Goal: Information Seeking & Learning: Check status

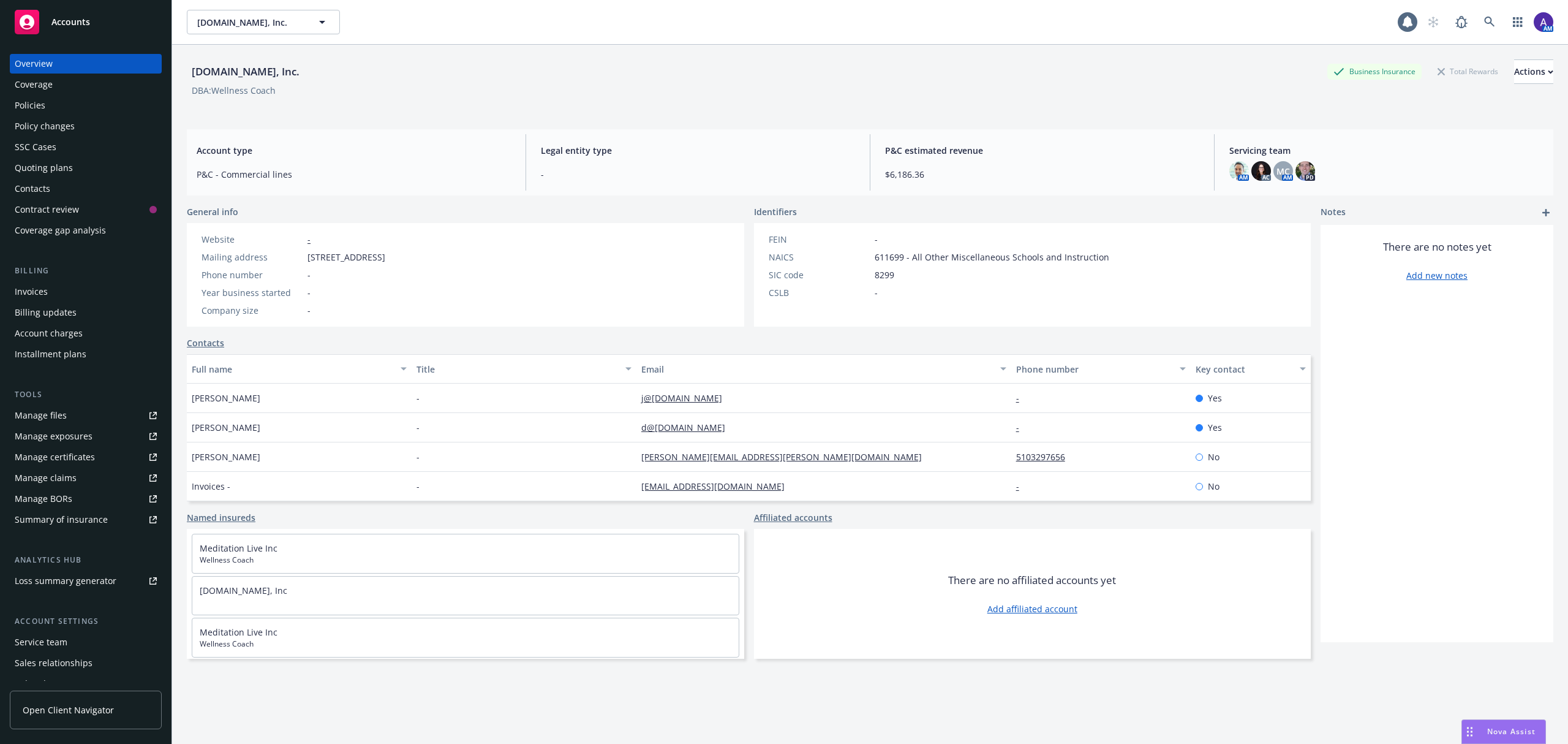
click at [69, 162] on div "Quoting plans" at bounding box center [44, 168] width 58 height 20
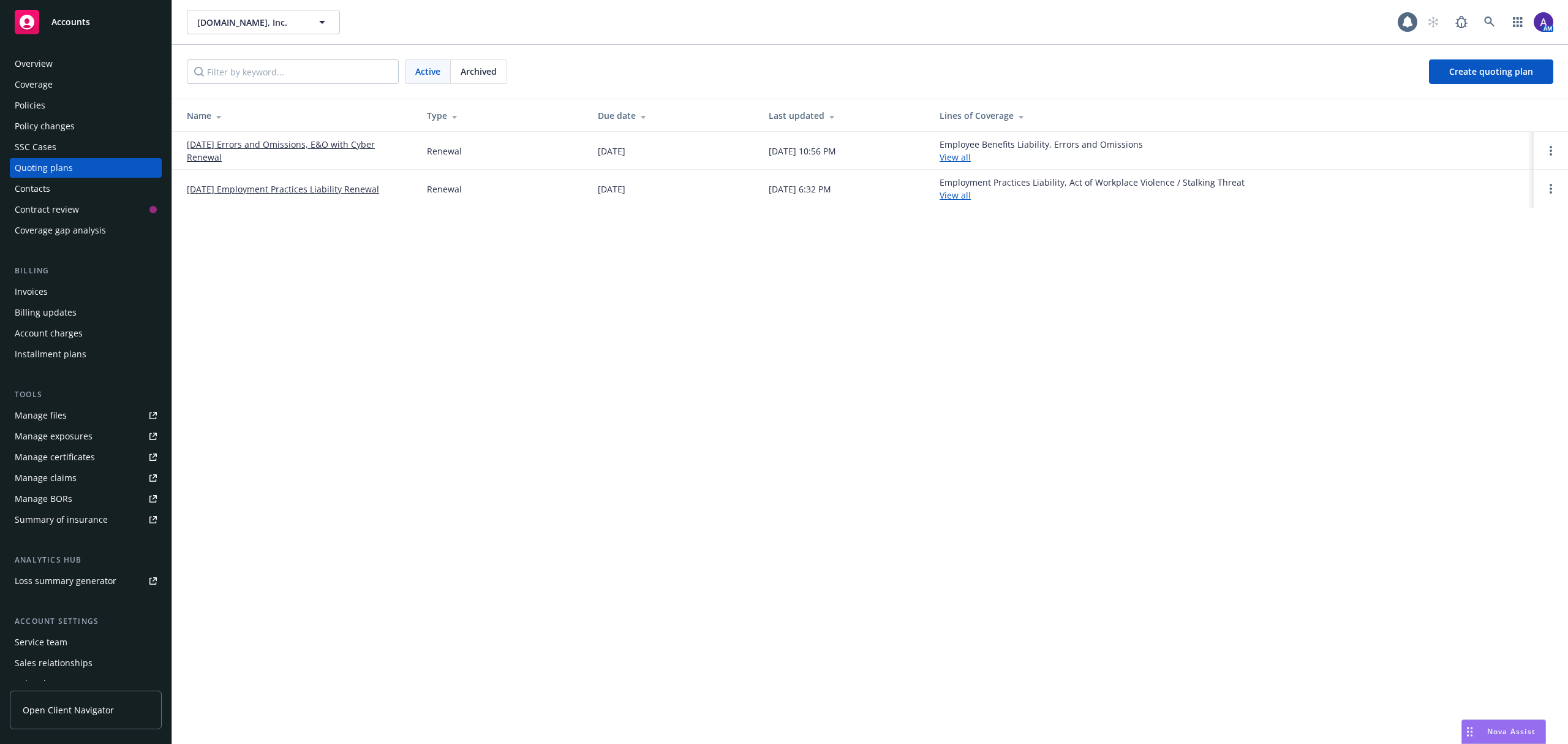
click at [260, 188] on link "[DATE] Employment Practices Liability Renewal" at bounding box center [283, 189] width 192 height 13
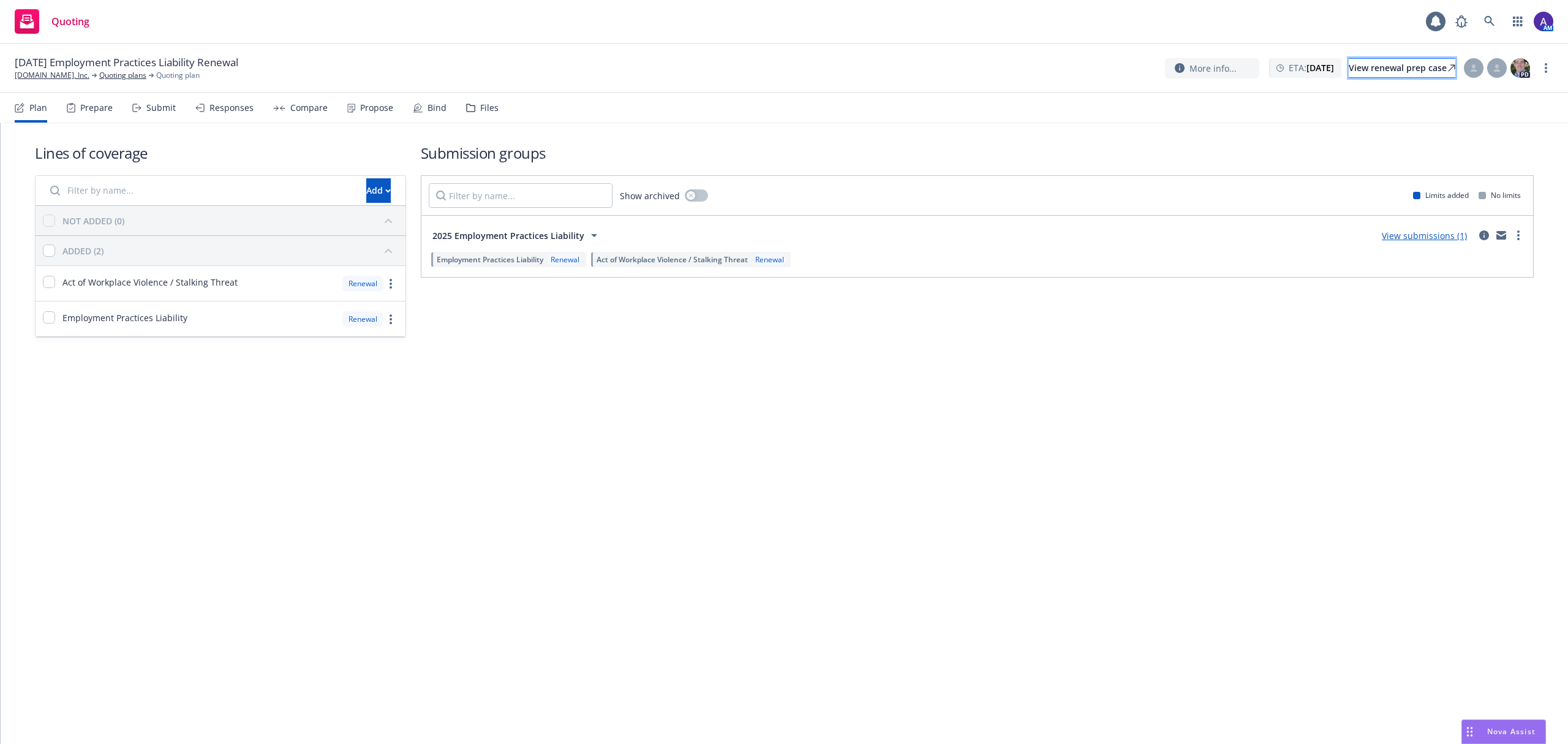
click at [1382, 73] on div "View renewal prep case" at bounding box center [1402, 68] width 106 height 18
click at [1485, 16] on icon at bounding box center [1490, 21] width 11 height 11
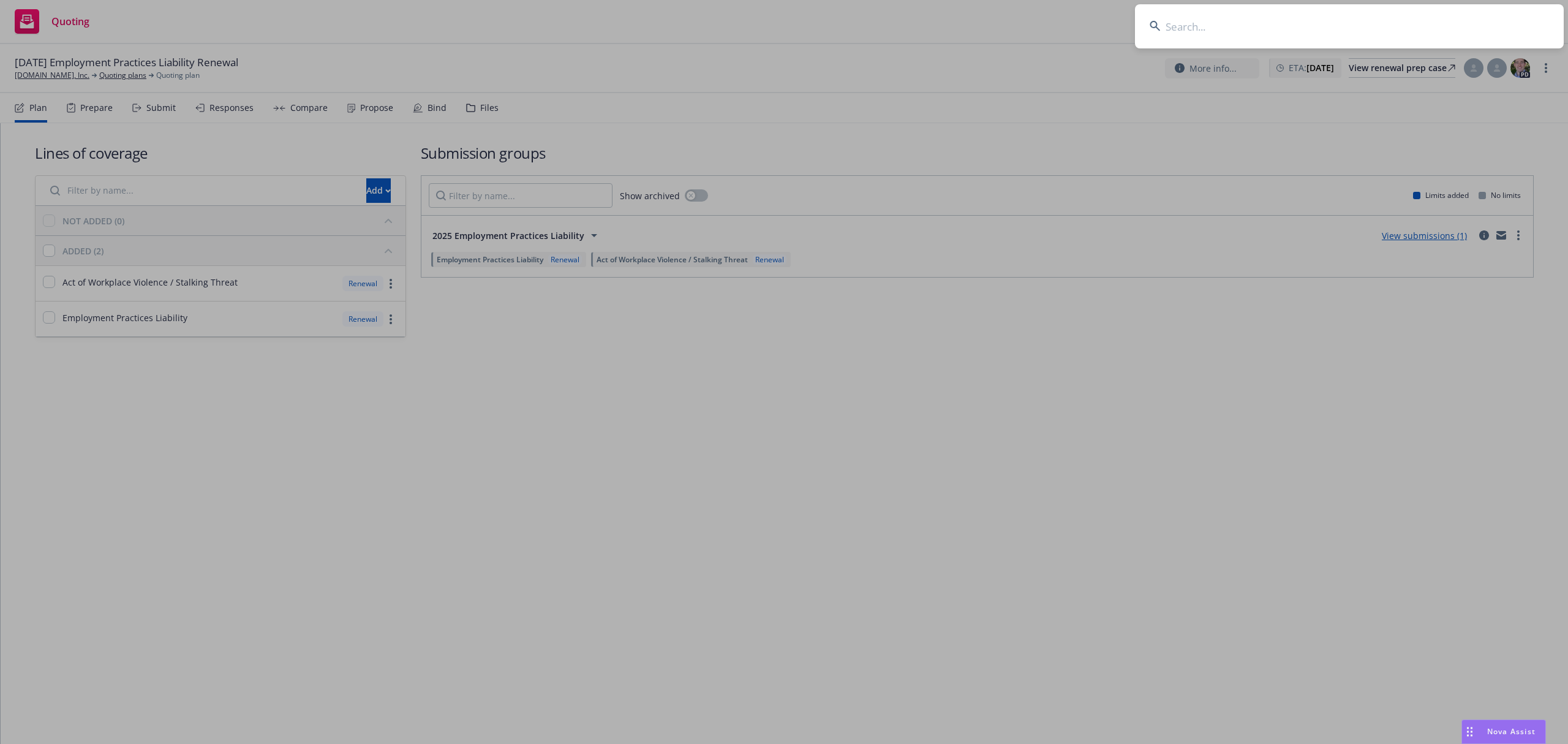
click at [1351, 27] on input at bounding box center [1349, 27] width 429 height 44
click at [1351, 27] on input "Buchtel Realty Investors, LLC" at bounding box center [1349, 27] width 429 height 44
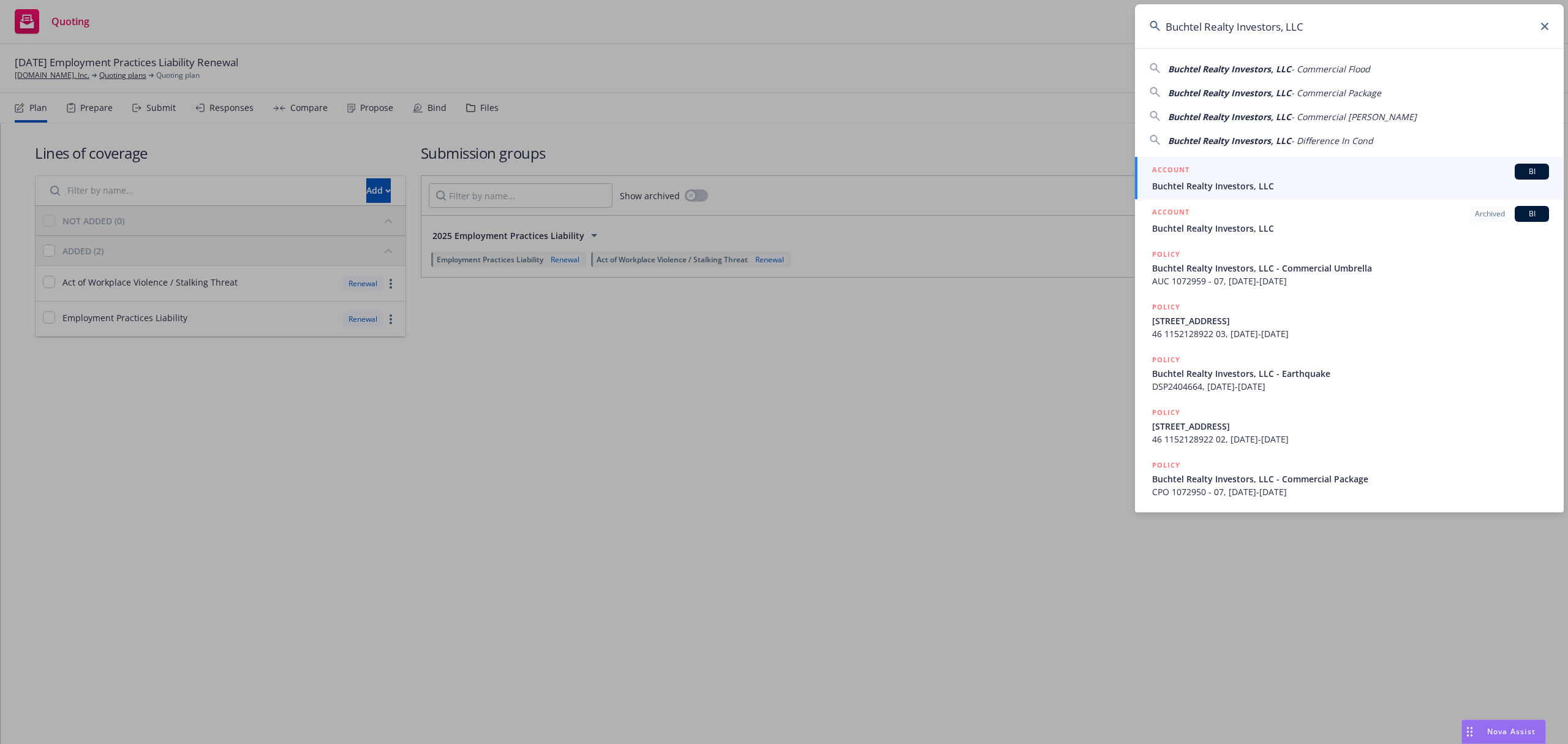
type input "Buchtel Realty Investors, LLC"
click at [1219, 177] on div "ACCOUNT BI" at bounding box center [1351, 172] width 397 height 16
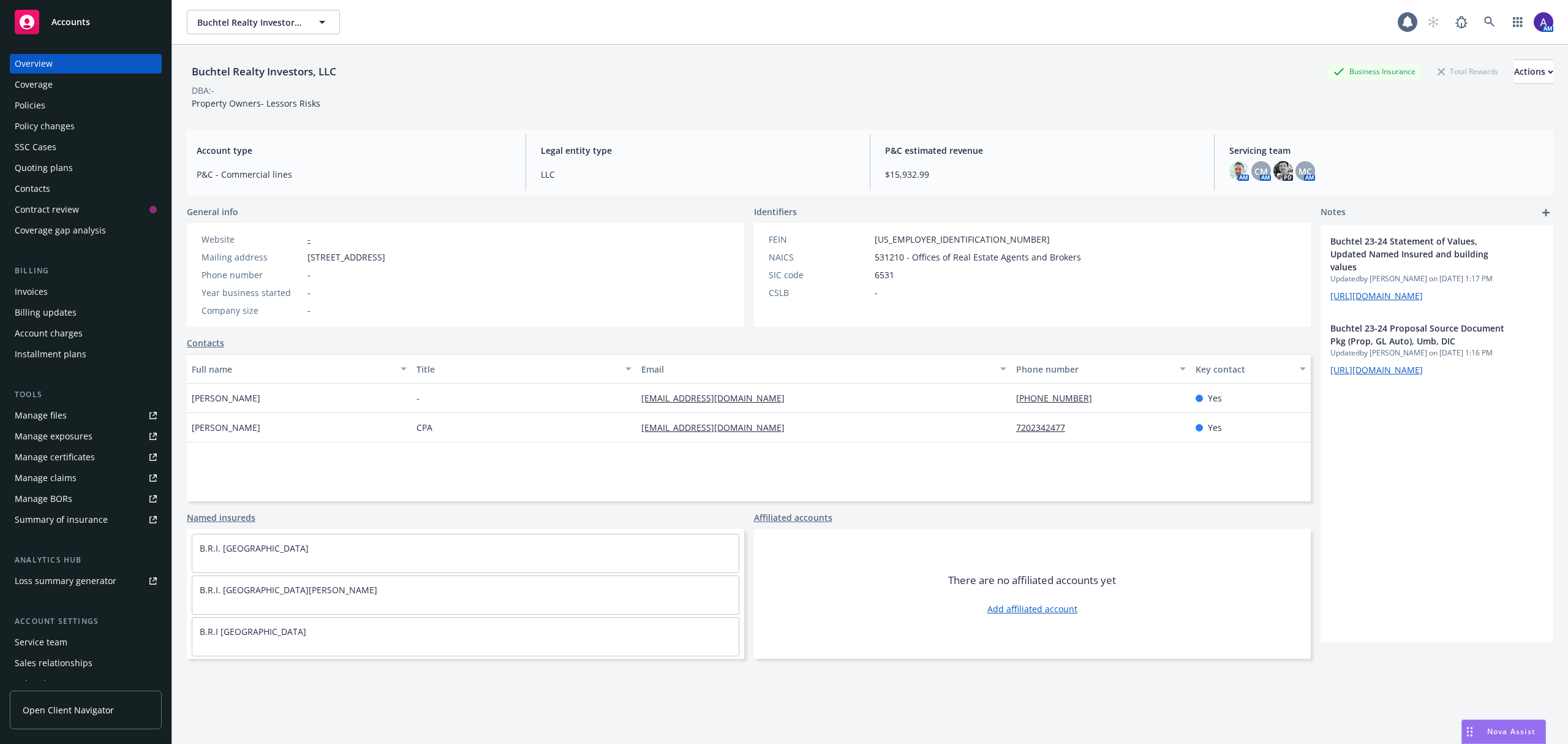
click at [35, 99] on div "Policies" at bounding box center [30, 105] width 30 height 20
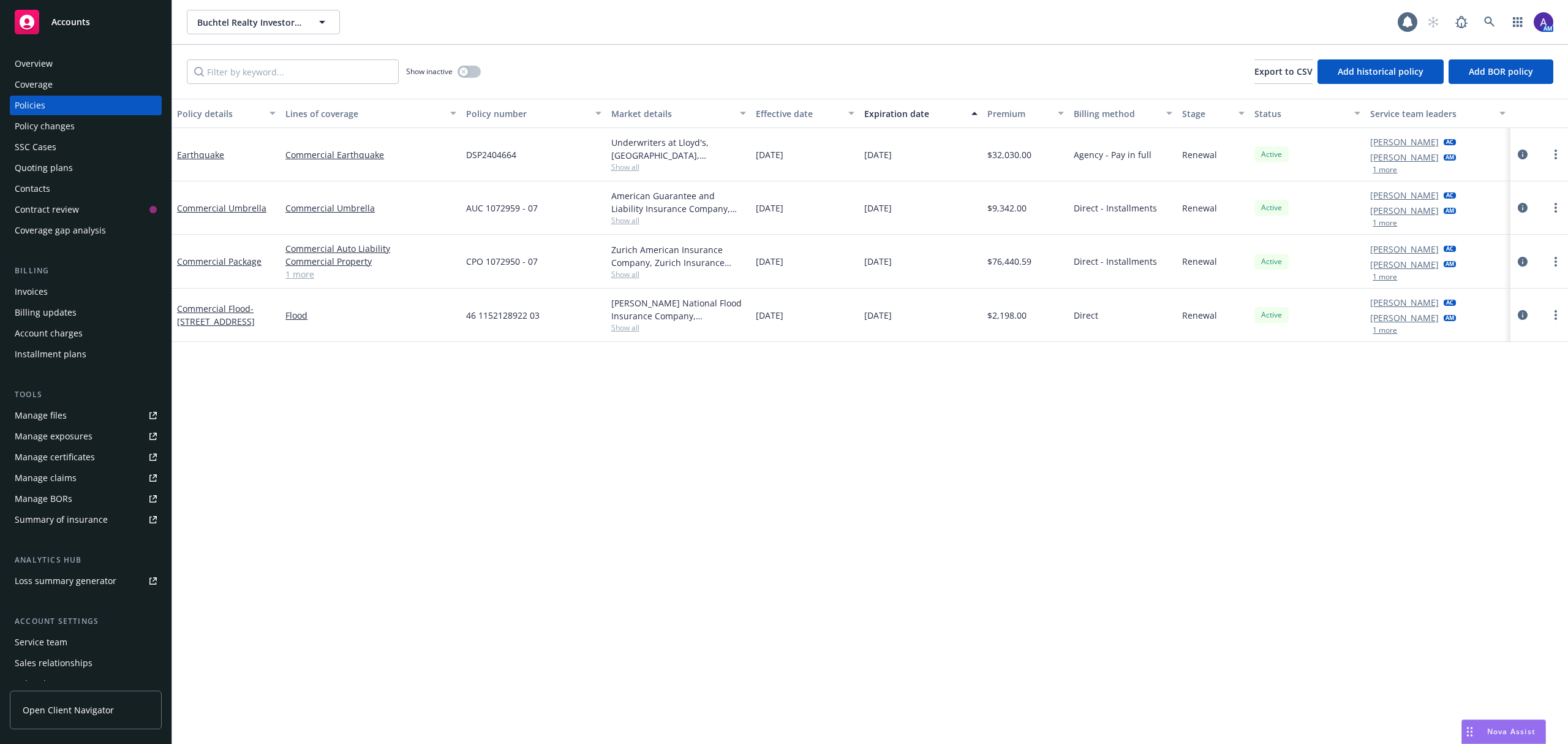
click at [625, 272] on span "Show all" at bounding box center [679, 274] width 135 height 10
click at [1379, 220] on button "1 more" at bounding box center [1385, 223] width 24 height 7
click at [1490, 18] on icon at bounding box center [1490, 21] width 11 height 11
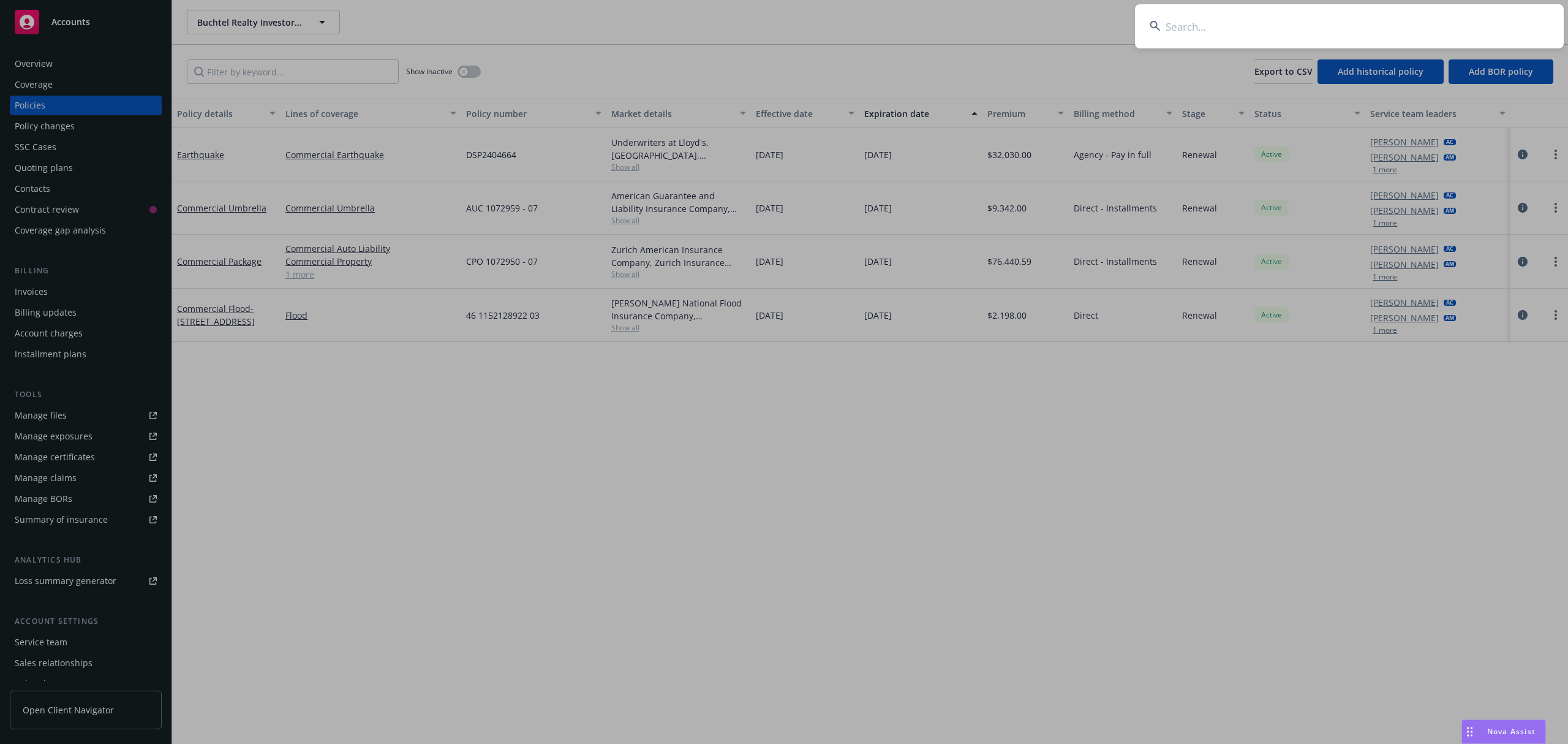
click at [1388, 30] on input at bounding box center [1349, 27] width 429 height 44
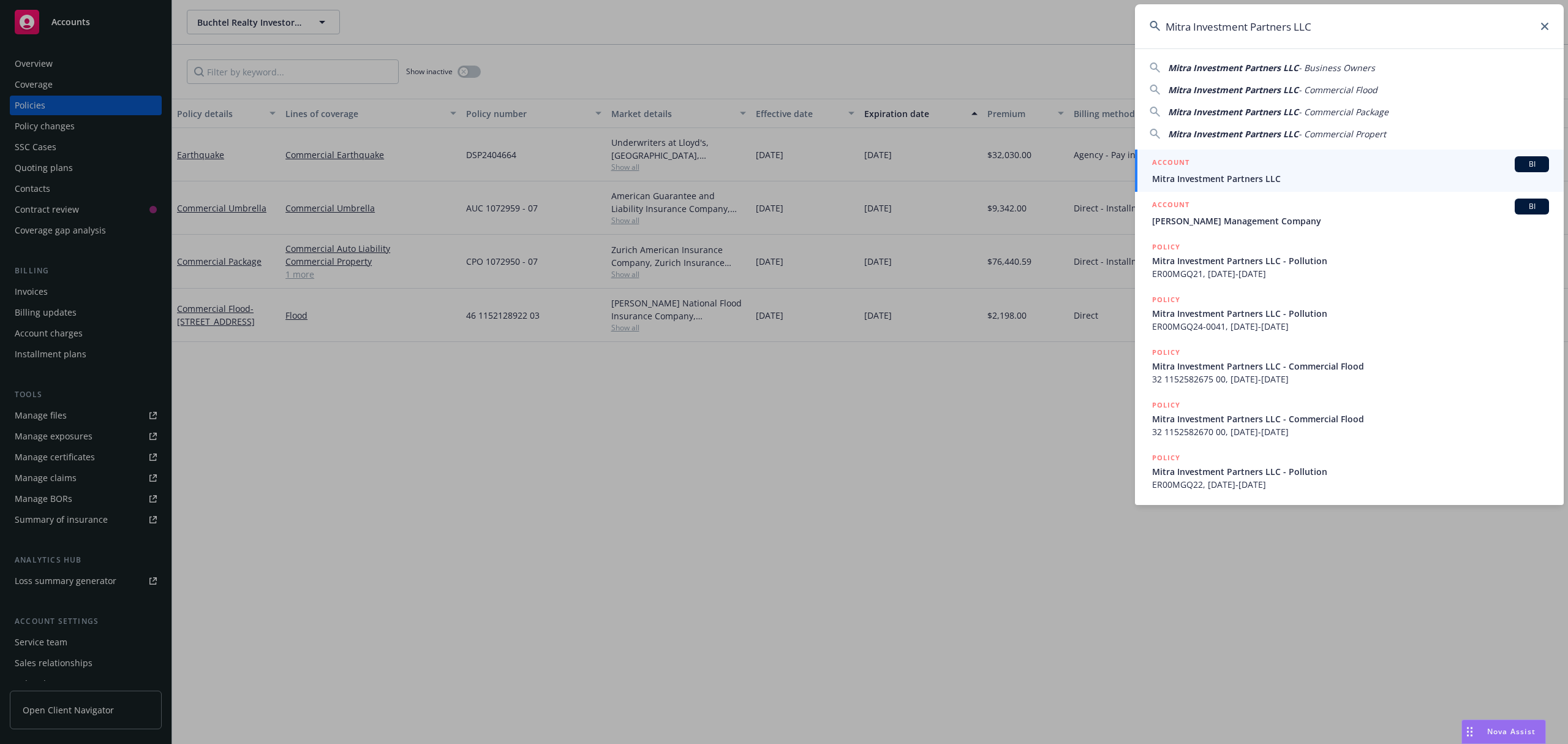
type input "Mitra Investment Partners LLC"
click at [1292, 170] on div "ACCOUNT BI" at bounding box center [1351, 164] width 397 height 16
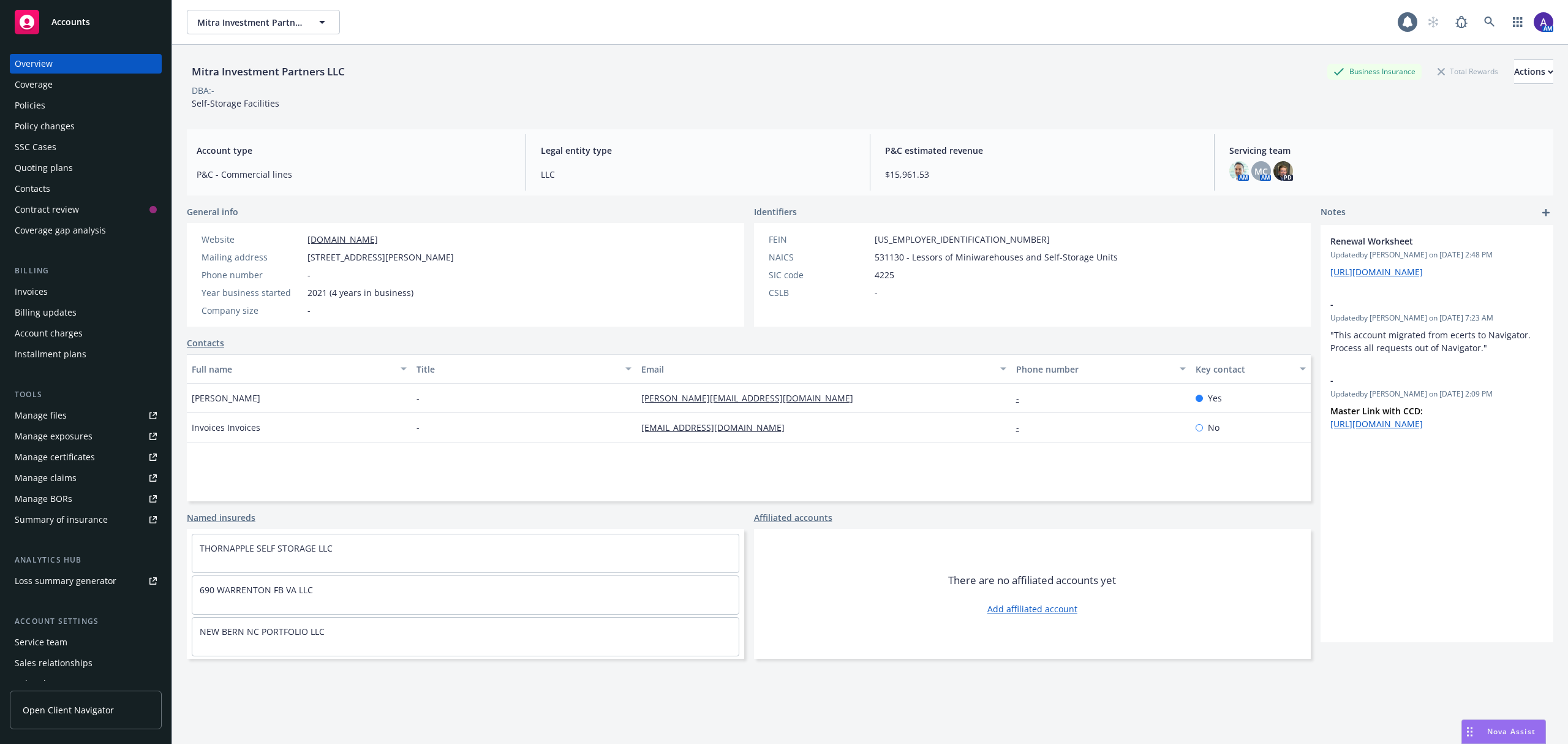
click at [42, 109] on div "Policies" at bounding box center [30, 105] width 30 height 20
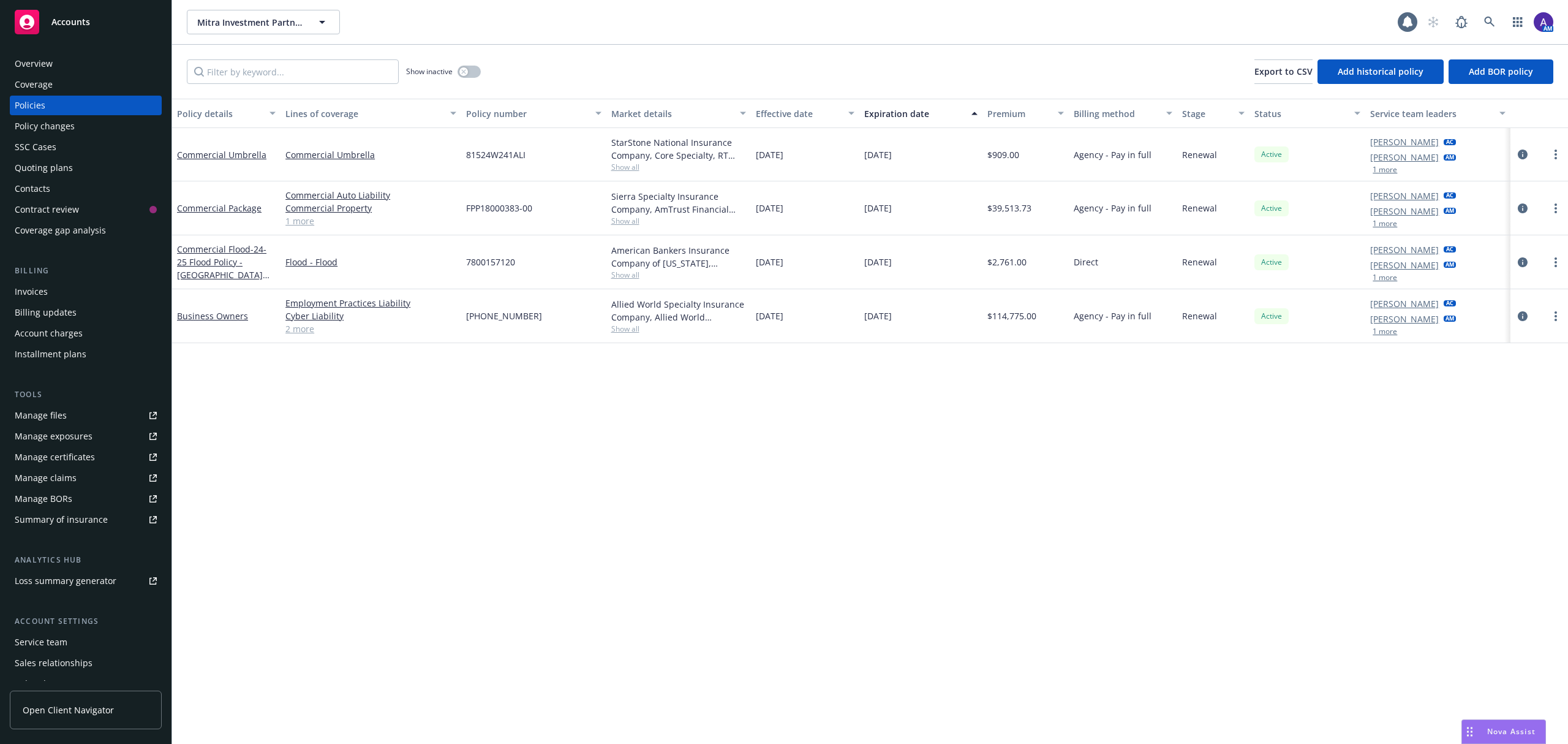
click at [628, 223] on span "Show all" at bounding box center [679, 221] width 135 height 10
click at [66, 168] on div "Quoting plans" at bounding box center [44, 168] width 58 height 20
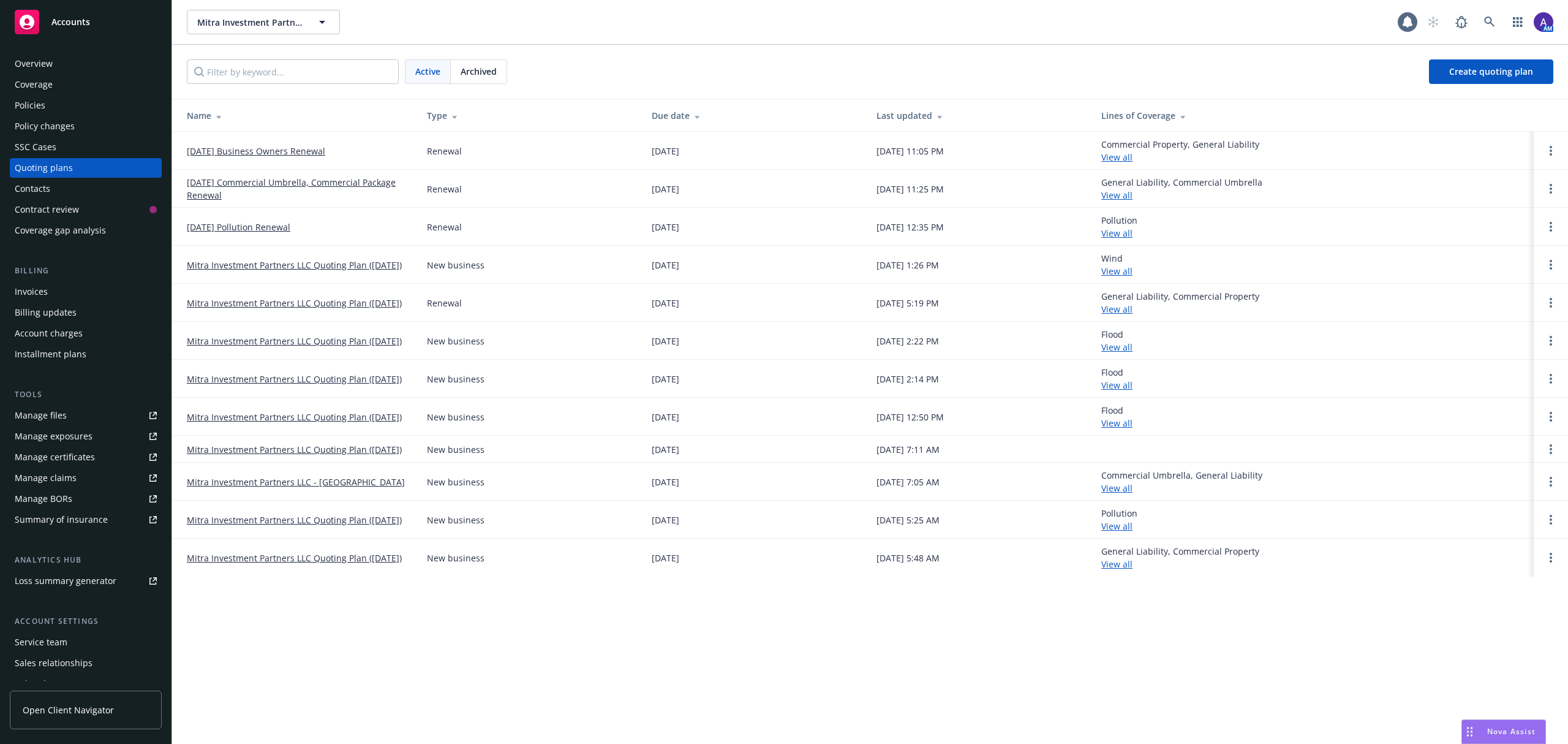
click at [208, 184] on link "10/31/25 Commercial Umbrella, Commercial Package Renewal" at bounding box center [297, 189] width 220 height 26
